Goal: Task Accomplishment & Management: Use online tool/utility

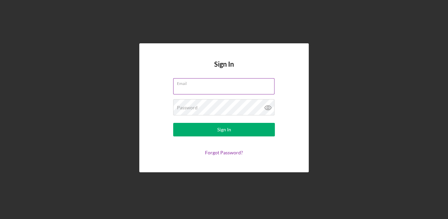
click at [227, 88] on input "Email" at bounding box center [223, 86] width 101 height 16
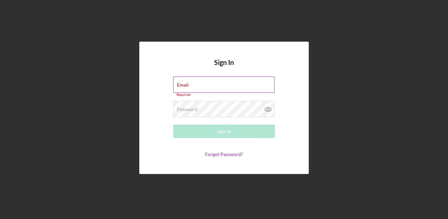
type input "[EMAIL_ADDRESS][DOMAIN_NAME]"
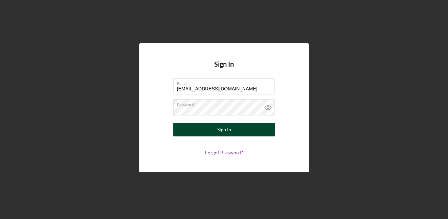
click at [228, 127] on div "Sign In" at bounding box center [224, 130] width 14 height 14
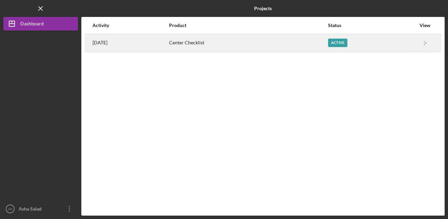
click at [209, 45] on div "Center Checklist" at bounding box center [248, 43] width 158 height 17
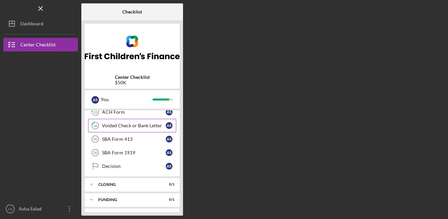
scroll to position [76, 0]
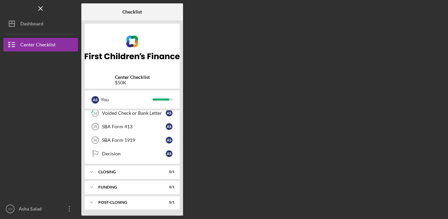
click at [236, 48] on div "Checklist Center Checklist $50K A S You Icon/Expander Pre-Qualification 11 / 11…" at bounding box center [262, 109] width 363 height 212
click at [44, 9] on icon "Icon/Menu Close" at bounding box center [40, 8] width 15 height 15
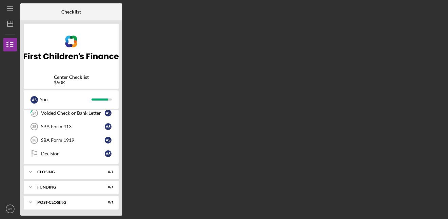
click at [179, 53] on div "Checklist Center Checklist $50K A S You Icon/Expander Pre-Qualification 11 / 11…" at bounding box center [232, 109] width 424 height 212
click at [281, 51] on div "Checklist Center Checklist $50K A S You Icon/Expander Pre-Qualification 11 / 11…" at bounding box center [232, 109] width 424 height 212
